Goal: Find specific page/section: Find specific page/section

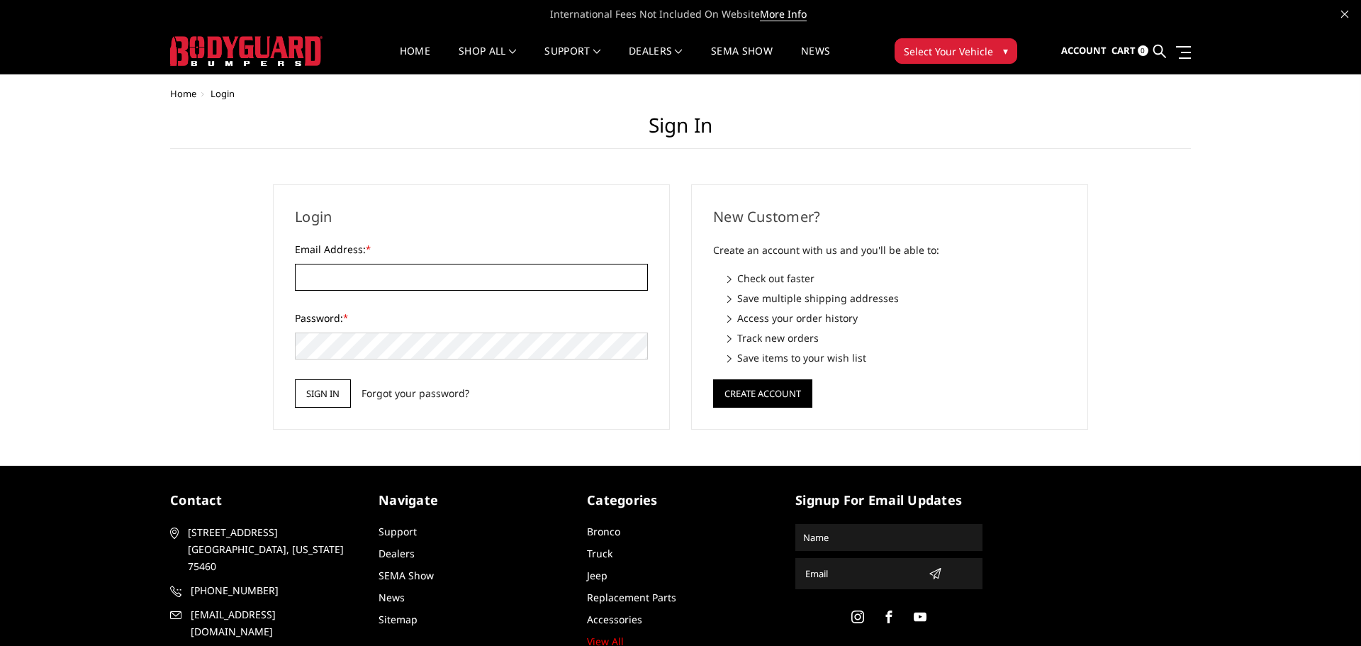
type input "[PERSON_NAME][EMAIL_ADDRESS][DOMAIN_NAME]"
click at [330, 398] on input "Sign in" at bounding box center [323, 393] width 56 height 28
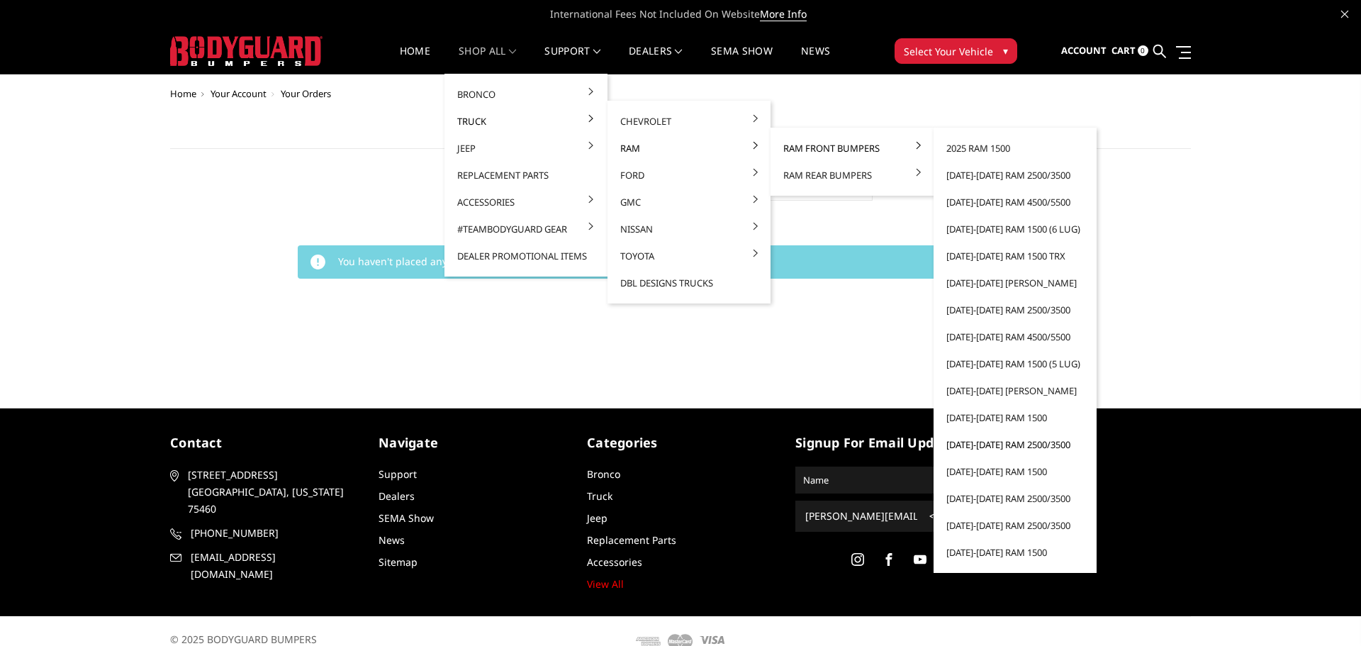
click at [963, 449] on link "[DATE]-[DATE] Ram 2500/3500" at bounding box center [1015, 444] width 152 height 27
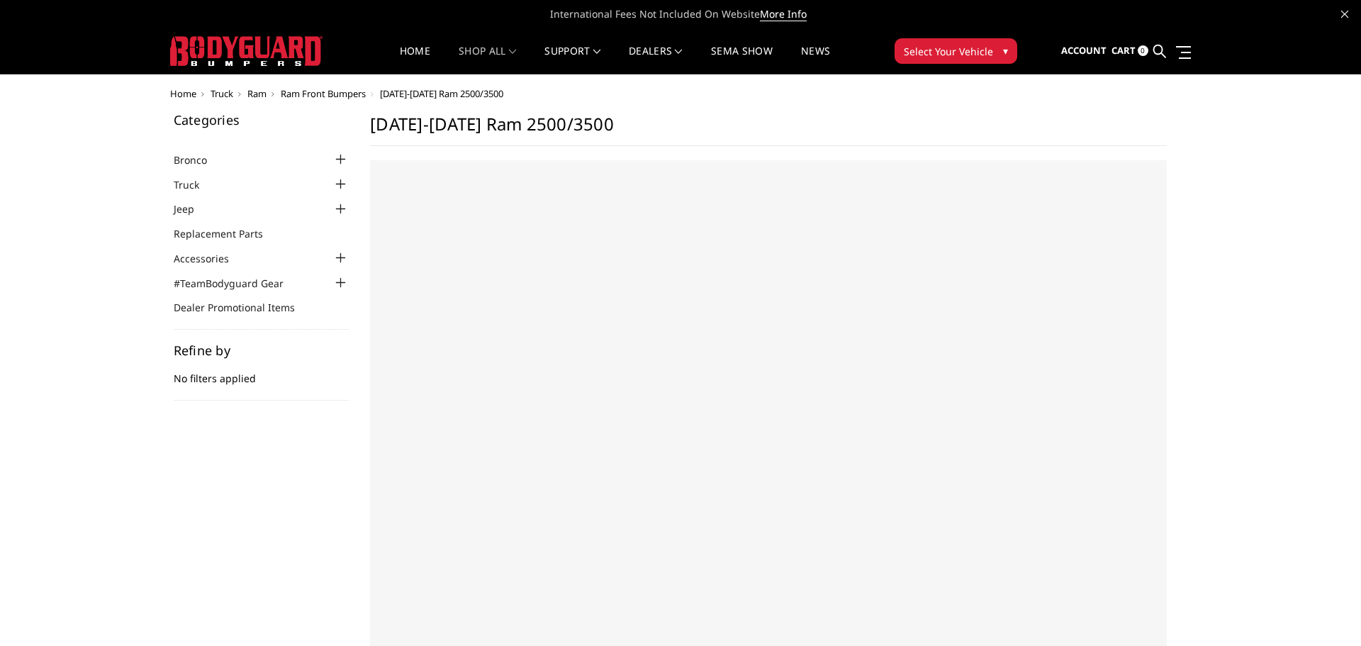
select select "US"
